Goal: Information Seeking & Learning: Learn about a topic

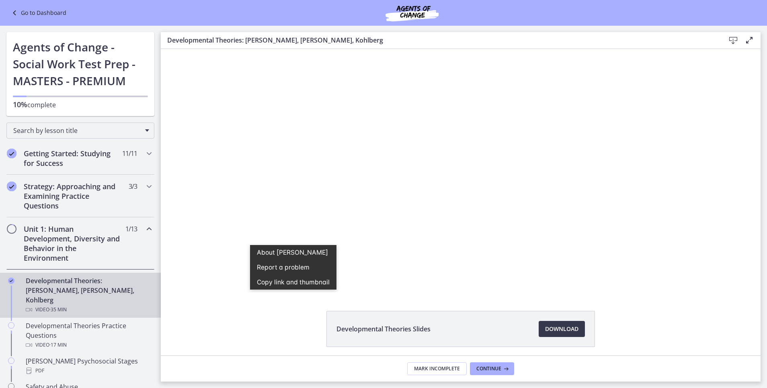
scroll to position [60, 0]
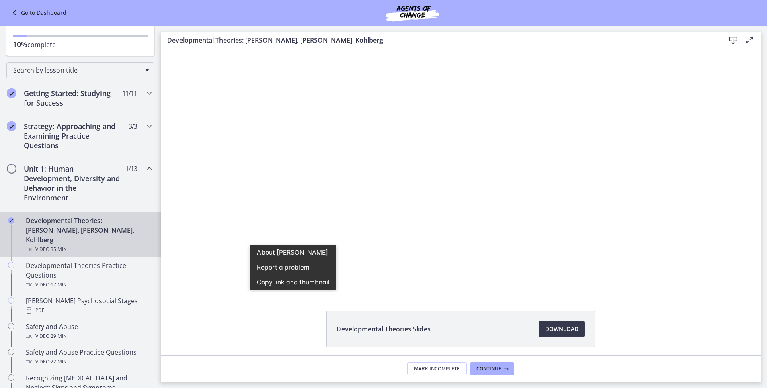
click at [253, 308] on div "Developmental Theories Slides Download Opens in a new window" at bounding box center [461, 202] width 600 height 307
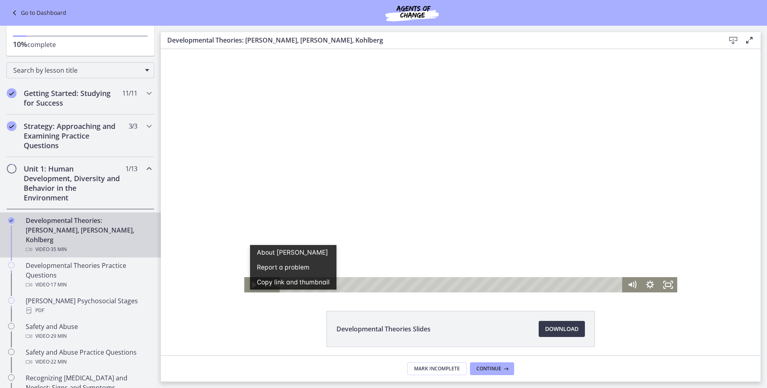
click at [317, 173] on div at bounding box center [460, 171] width 433 height 244
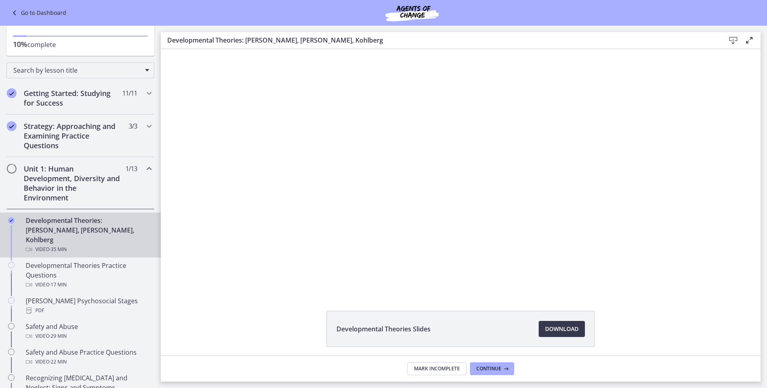
click at [217, 316] on div "Developmental Theories Slides Download Opens in a new window" at bounding box center [461, 348] width 600 height 75
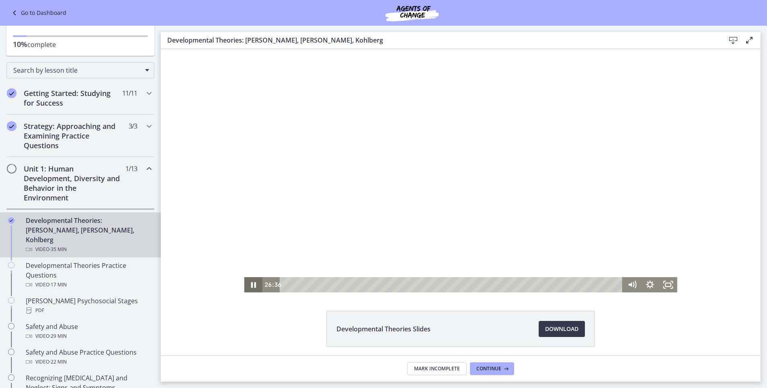
click at [244, 284] on icon "Pause" at bounding box center [253, 284] width 18 height 15
click at [255, 288] on icon "Play Video" at bounding box center [254, 285] width 22 height 18
click at [515, 284] on div "24:26" at bounding box center [452, 284] width 333 height 15
click at [527, 285] on div "25:39" at bounding box center [452, 284] width 333 height 15
click at [533, 286] on div "26:15" at bounding box center [452, 284] width 333 height 15
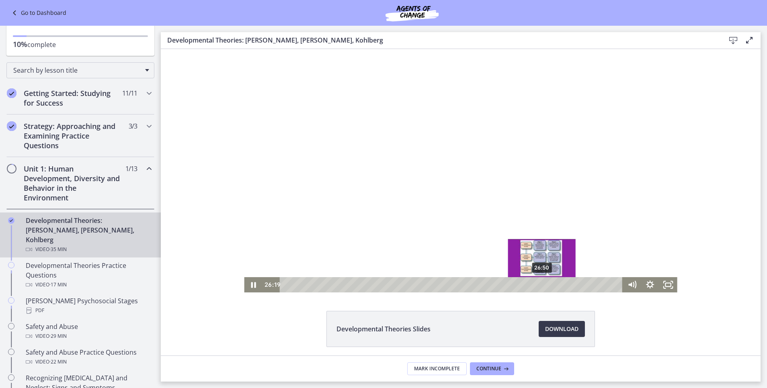
click at [538, 287] on div "26:50" at bounding box center [452, 284] width 333 height 15
click at [535, 286] on div "Playbar" at bounding box center [537, 285] width 5 height 5
click at [535, 285] on div "26:27" at bounding box center [452, 284] width 333 height 15
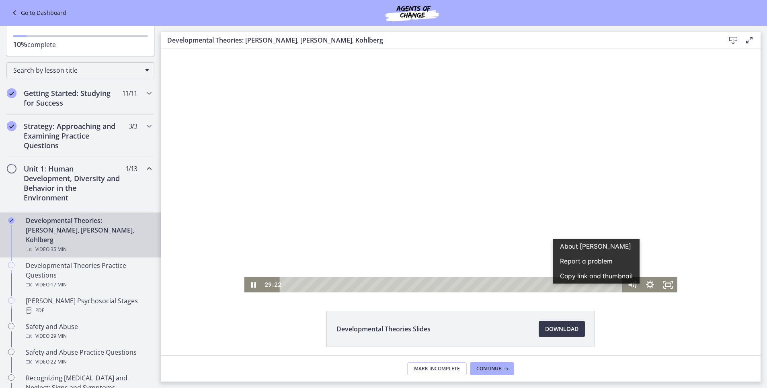
click at [596, 277] on button "Copy link and thumbnail" at bounding box center [596, 276] width 87 height 15
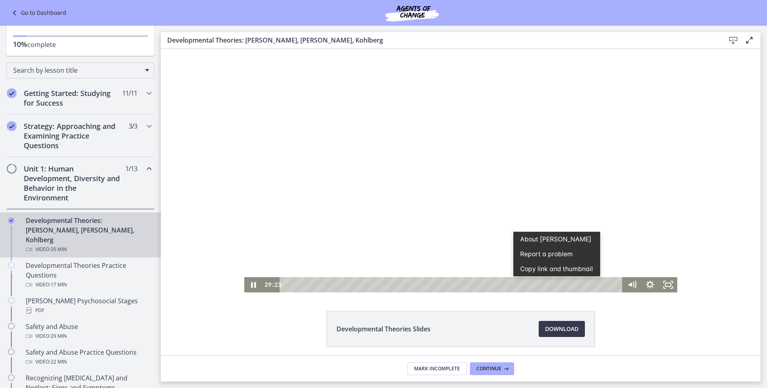
click at [626, 192] on div at bounding box center [460, 171] width 433 height 244
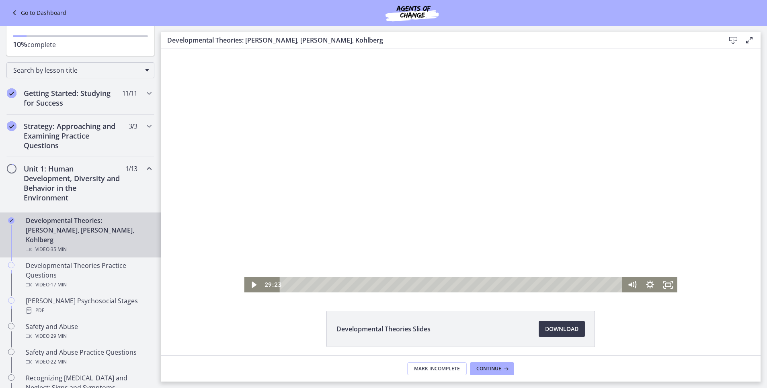
click at [647, 185] on div at bounding box center [460, 171] width 433 height 244
click at [447, 171] on div at bounding box center [460, 171] width 433 height 244
click at [248, 289] on icon "Play Video" at bounding box center [254, 285] width 22 height 18
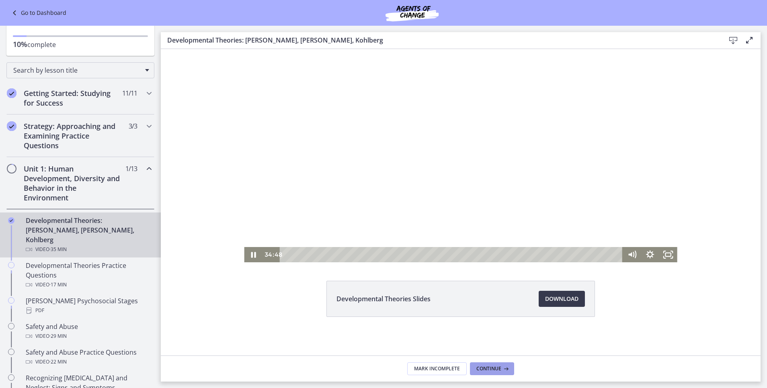
click at [512, 367] on button "Continue" at bounding box center [492, 369] width 44 height 13
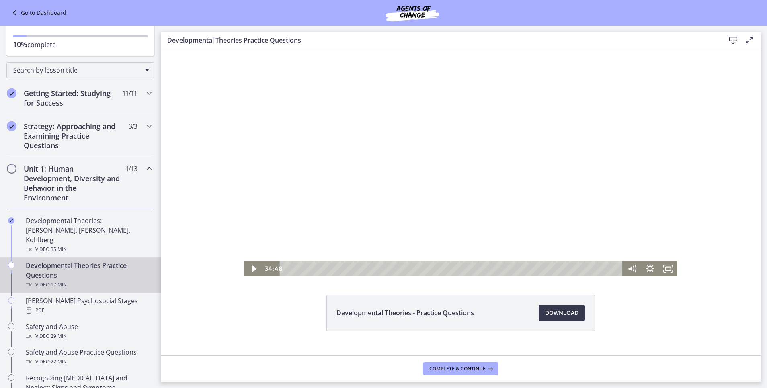
scroll to position [30, 0]
